Goal: Information Seeking & Learning: Learn about a topic

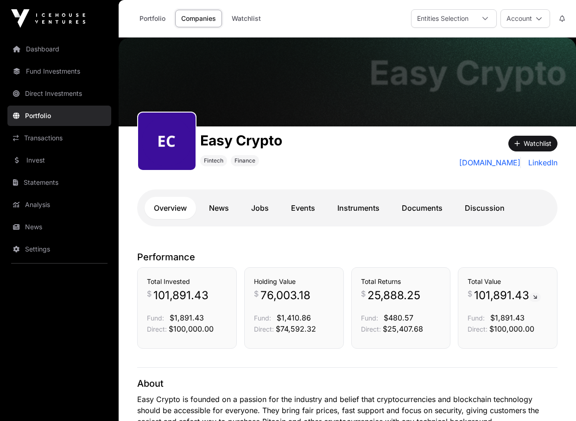
click at [57, 93] on link "Direct Investments" at bounding box center [59, 93] width 104 height 20
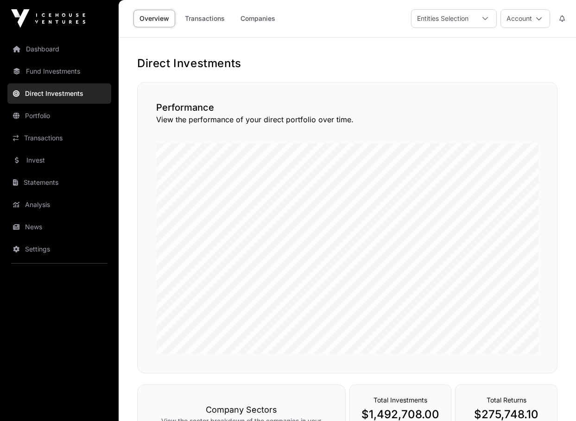
click at [245, 20] on link "Companies" at bounding box center [257, 19] width 47 height 18
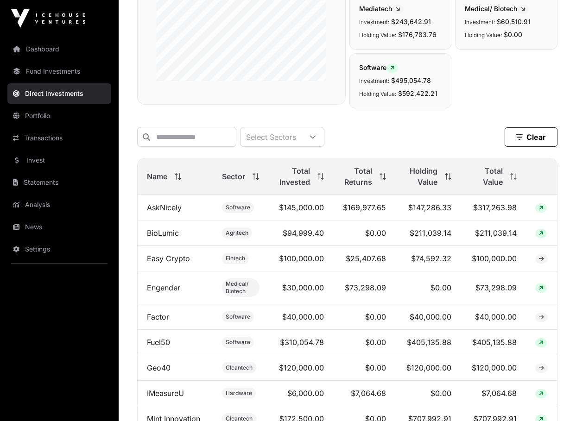
scroll to position [207, 0]
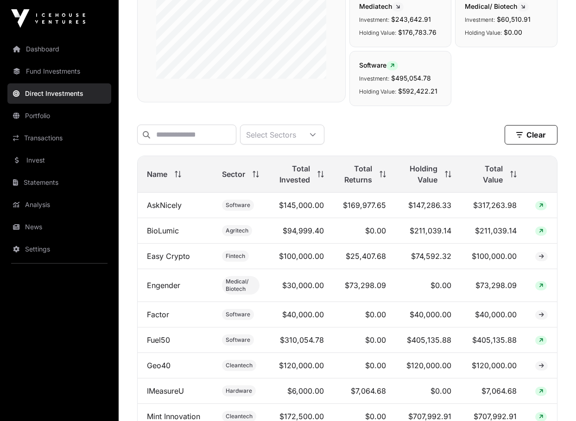
click at [126, 140] on div "Direct Companies Company Sectors View the sector breakdown of the companies in …" at bounding box center [347, 199] width 457 height 701
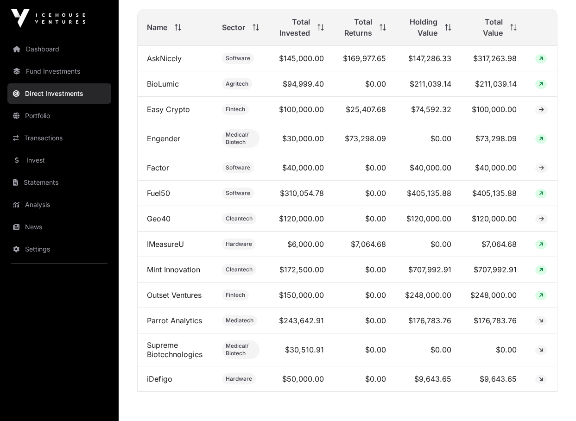
scroll to position [364, 0]
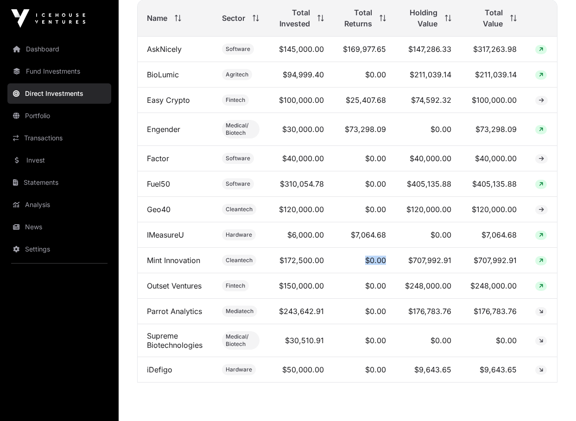
drag, startPoint x: 366, startPoint y: 261, endPoint x: 394, endPoint y: 261, distance: 28.3
click at [394, 261] on td "$0.00" at bounding box center [364, 260] width 62 height 25
click at [185, 262] on link "Mint Innovation" at bounding box center [173, 260] width 53 height 9
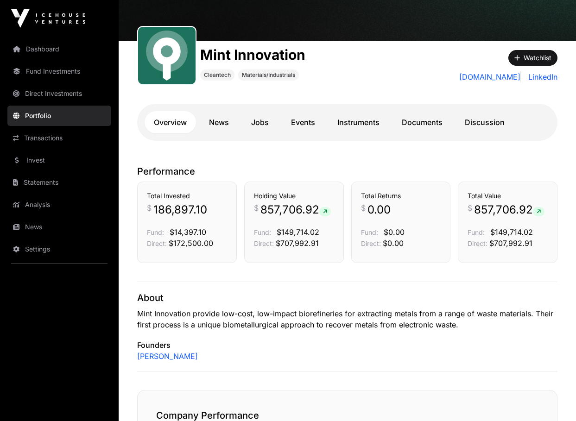
scroll to position [87, 0]
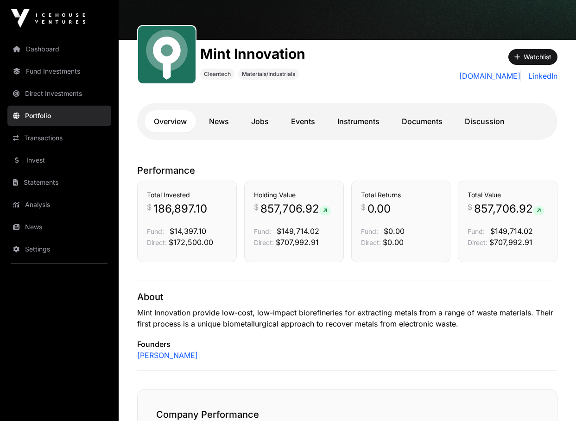
click at [327, 211] on icon at bounding box center [325, 211] width 4 height 6
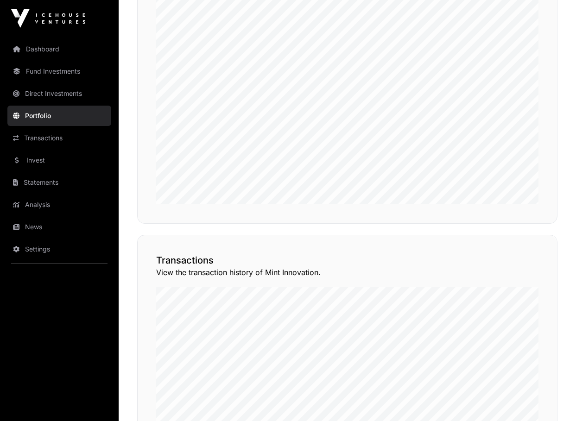
scroll to position [702, 0]
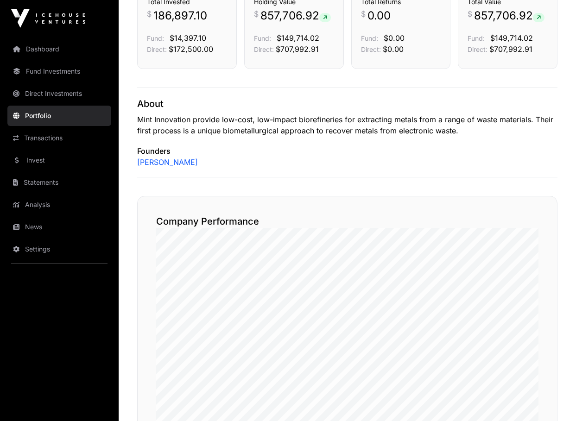
scroll to position [366, 0]
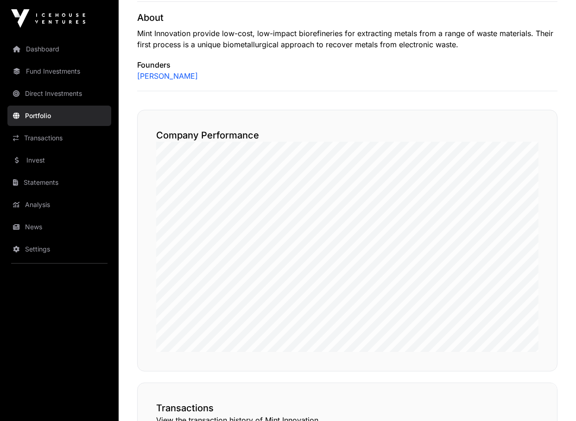
click at [128, 155] on div "Performance Total Invested $ 186,897.10 Fund: $14,397.10 Direct: $172,500.00 Ho…" at bounding box center [347, 287] width 457 height 805
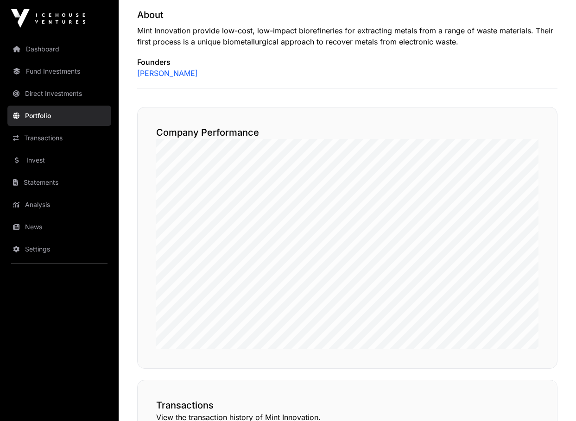
click at [128, 155] on div "Performance Total Invested $ 186,897.10 Fund: $14,397.10 Direct: $172,500.00 Ho…" at bounding box center [347, 284] width 457 height 805
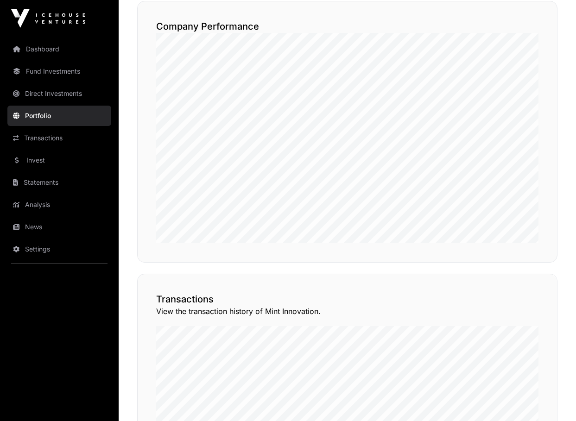
scroll to position [466, 0]
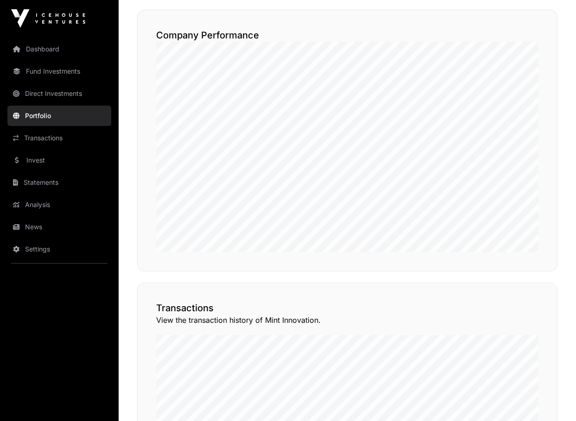
click at [132, 276] on div "Performance Total Invested $ 186,897.10 Fund: $14,397.10 Direct: $172,500.00 Ho…" at bounding box center [347, 187] width 457 height 805
click at [274, 277] on div "Performance Total Invested $ 186,897.10 Fund: $14,397.10 Direct: $172,500.00 Ho…" at bounding box center [347, 187] width 457 height 805
click at [270, 277] on div "Performance Total Invested $ 186,897.10 Fund: $14,397.10 Direct: $172,500.00 Ho…" at bounding box center [347, 187] width 457 height 805
click at [125, 218] on div "Performance Total Invested $ 186,897.10 Fund: $14,397.10 Direct: $172,500.00 Ho…" at bounding box center [347, 186] width 457 height 805
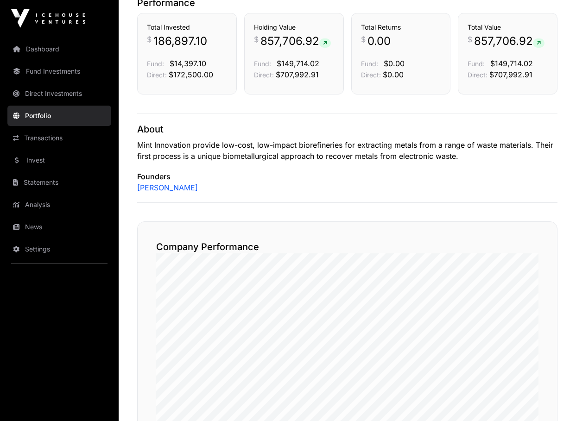
scroll to position [249, 0]
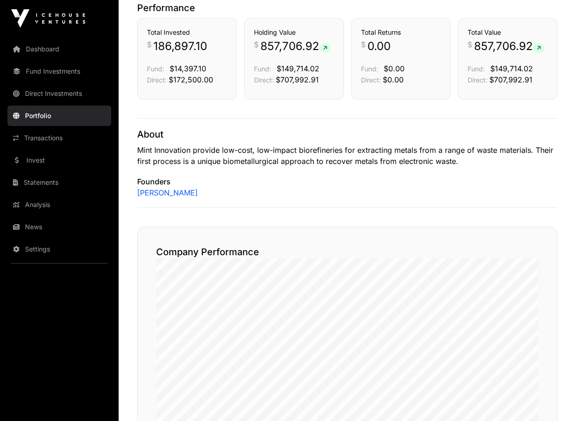
click at [130, 229] on div "Performance Total Invested $ 186,897.10 Fund: $14,397.10 Direct: $172,500.00 Ho…" at bounding box center [347, 403] width 457 height 805
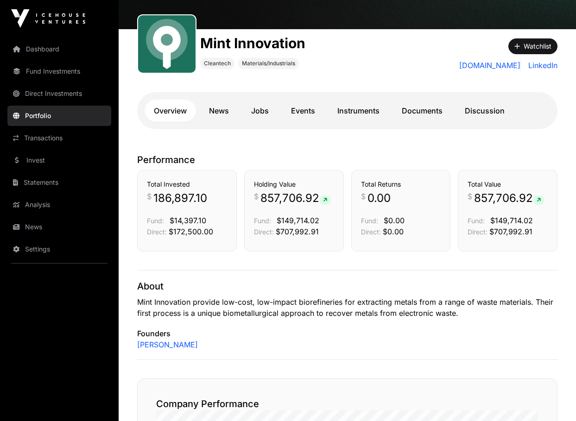
scroll to position [85, 0]
